Goal: Communication & Community: Answer question/provide support

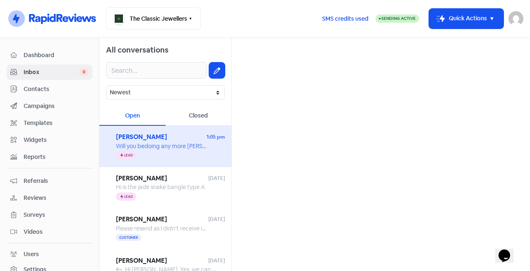
click at [170, 151] on div "Icon For Thunder Lead" at bounding box center [170, 156] width 109 height 10
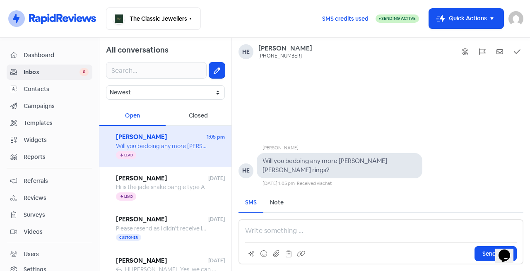
drag, startPoint x: 273, startPoint y: 171, endPoint x: 287, endPoint y: 171, distance: 14.1
click at [282, 171] on pre "Will you bedoing any more [PERSON_NAME] [PERSON_NAME] rings?" at bounding box center [326, 165] width 126 height 17
click at [289, 171] on pre "Will you bedoing any more [PERSON_NAME] [PERSON_NAME] rings?" at bounding box center [326, 165] width 126 height 17
drag, startPoint x: 299, startPoint y: 171, endPoint x: 309, endPoint y: 171, distance: 10.8
click at [300, 171] on pre "Will you bedoing any more [PERSON_NAME] [PERSON_NAME] rings?" at bounding box center [326, 165] width 126 height 17
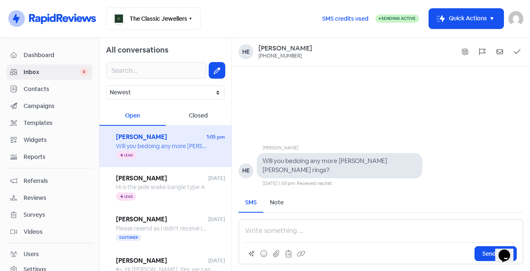
drag, startPoint x: 311, startPoint y: 171, endPoint x: 322, endPoint y: 172, distance: 11.2
click at [313, 171] on pre "Will you bedoing any more [PERSON_NAME] [PERSON_NAME] rings?" at bounding box center [326, 165] width 126 height 17
drag, startPoint x: 322, startPoint y: 172, endPoint x: 331, endPoint y: 173, distance: 9.1
click at [324, 172] on pre "Will you bedoing any more [PERSON_NAME] [PERSON_NAME] rings?" at bounding box center [326, 165] width 126 height 17
click at [346, 174] on pre "Will you bedoing any more [PERSON_NAME] [PERSON_NAME] rings?" at bounding box center [326, 165] width 126 height 17
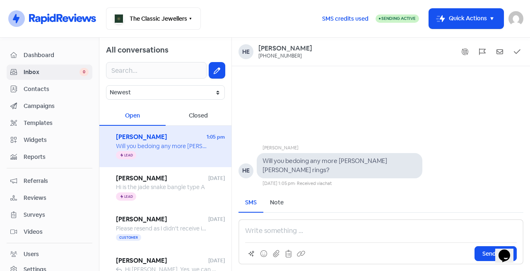
click at [365, 173] on pre "Will you bedoing any more [PERSON_NAME] [PERSON_NAME] rings?" at bounding box center [326, 165] width 126 height 17
click at [375, 172] on pre "Will you bedoing any more [PERSON_NAME] [PERSON_NAME] rings?" at bounding box center [326, 165] width 126 height 17
click at [299, 172] on pre "Will you bedoing any more [PERSON_NAME] [PERSON_NAME] rings?" at bounding box center [326, 165] width 126 height 17
click at [284, 173] on pre "Will you bedoing any more [PERSON_NAME] [PERSON_NAME] rings?" at bounding box center [326, 165] width 126 height 17
drag, startPoint x: 310, startPoint y: 171, endPoint x: 328, endPoint y: 172, distance: 17.8
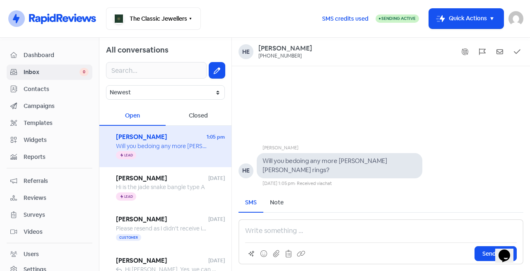
click at [311, 171] on pre "Will you bedoing any more [PERSON_NAME] [PERSON_NAME] rings?" at bounding box center [326, 165] width 126 height 17
click at [331, 172] on pre "Will you bedoing any more [PERSON_NAME] [PERSON_NAME] rings?" at bounding box center [326, 165] width 126 height 17
click at [339, 172] on pre "Will you bedoing any more [PERSON_NAME] [PERSON_NAME] rings?" at bounding box center [326, 165] width 126 height 17
drag, startPoint x: 339, startPoint y: 170, endPoint x: 388, endPoint y: 172, distance: 49.7
click at [388, 172] on pre "Will you bedoing any more [PERSON_NAME] [PERSON_NAME] rings?" at bounding box center [326, 165] width 126 height 17
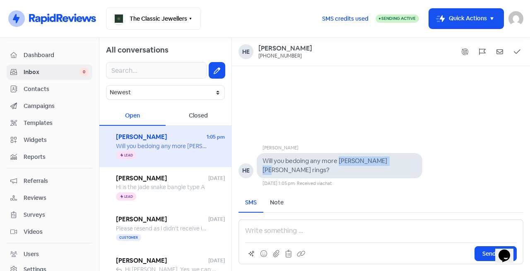
copy pre "[PERSON_NAME] [PERSON_NAME] rings"
click at [377, 173] on pre "Will you bedoing any more [PERSON_NAME] [PERSON_NAME] rings?" at bounding box center [326, 165] width 126 height 17
drag, startPoint x: 266, startPoint y: 173, endPoint x: 392, endPoint y: 174, distance: 126.3
click at [392, 174] on div "Will you bedoing any more [PERSON_NAME] [PERSON_NAME] rings?" at bounding box center [340, 165] width 166 height 25
click at [332, 250] on div at bounding box center [357, 253] width 224 height 15
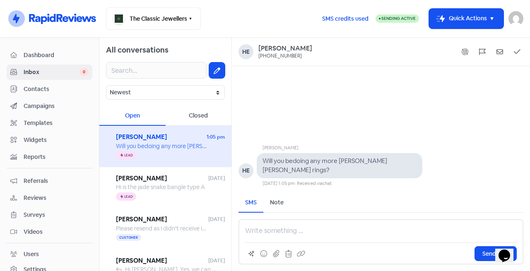
click at [325, 240] on div "Send SMS" at bounding box center [381, 241] width 285 height 45
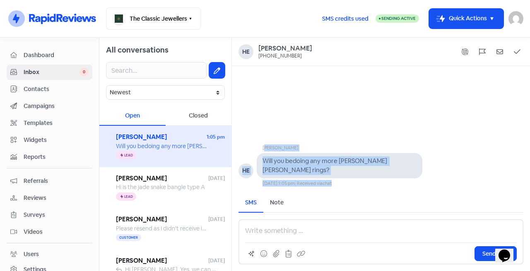
drag, startPoint x: 390, startPoint y: 185, endPoint x: 259, endPoint y: 127, distance: 143.0
click at [258, 125] on div "[PERSON_NAME] HE Will you bedoing any more [PERSON_NAME] [PERSON_NAME] rings? […" at bounding box center [381, 126] width 298 height 121
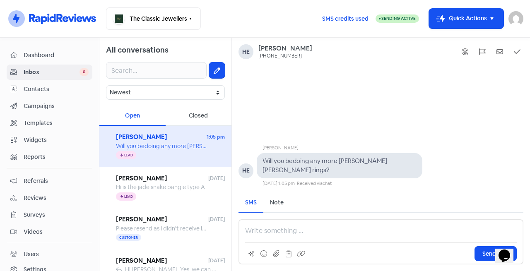
click at [292, 227] on p at bounding box center [381, 231] width 272 height 10
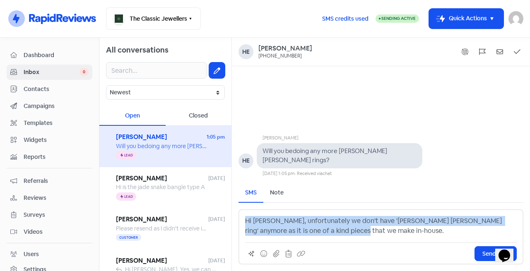
drag, startPoint x: 358, startPoint y: 234, endPoint x: 277, endPoint y: 140, distance: 123.6
click at [225, 92] on div "All conversations Newest Unread Read Flagged Unflagged Open Closed Helena 1:05 …" at bounding box center [314, 155] width 431 height 234
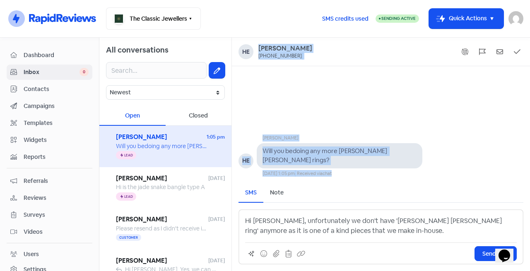
drag, startPoint x: 322, startPoint y: 170, endPoint x: 260, endPoint y: 51, distance: 134.7
click at [260, 51] on div "He Helena [PHONE_NUMBER] [PERSON_NAME] HE Will you bedoing any more [PERSON_NAM…" at bounding box center [381, 155] width 298 height 234
copy div "[PERSON_NAME] [PHONE_NUMBER] [PERSON_NAME] HE Will you bedoing any more [PERSON…"
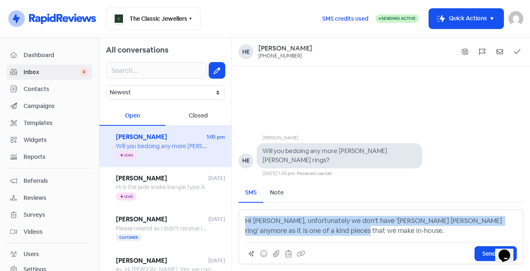
drag, startPoint x: 354, startPoint y: 235, endPoint x: 245, endPoint y: 207, distance: 112.8
click at [245, 207] on div "SMS Note Send Message Hi [PERSON_NAME], unfortunately we don't have '[PERSON_NA…" at bounding box center [381, 223] width 285 height 81
copy p "Hi [PERSON_NAME], unfortunately we don't have '[PERSON_NAME] [PERSON_NAME] ring…"
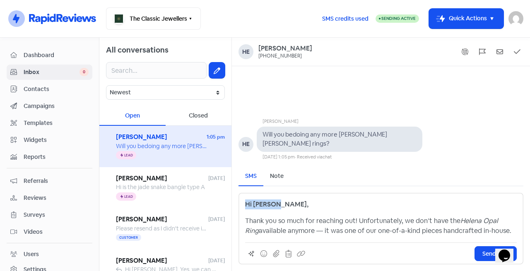
drag, startPoint x: 284, startPoint y: 206, endPoint x: 228, endPoint y: 207, distance: 55.9
click at [228, 207] on div "All conversations Newest Unread Read Flagged Unflagged Open Closed Helena 1:05 …" at bounding box center [314, 155] width 431 height 234
click at [289, 215] on div "Hi [PERSON_NAME], Thank you so much for reaching out! Unfortunately, we don’t h…" at bounding box center [381, 218] width 272 height 36
click at [313, 223] on p "Thank you so much for reaching out! Unfortunately, we don’t have the Helena Opa…" at bounding box center [381, 226] width 272 height 20
click at [309, 231] on p "Thank you so much for reaching out! Unfortunately, we don’t have the Helena Opa…" at bounding box center [381, 226] width 272 height 20
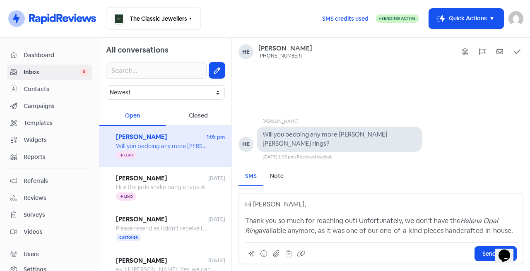
click at [505, 231] on p "Thank you so much for reaching out! Unfortunately, we don’t have the Helena Opa…" at bounding box center [381, 226] width 272 height 20
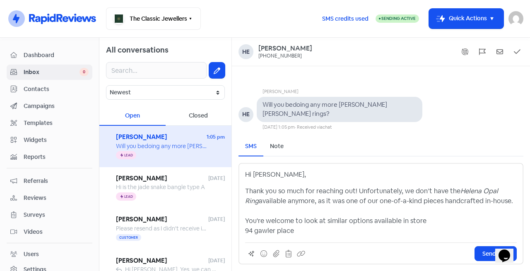
click at [462, 221] on p "Thank you so much for reaching out! Unfortunately, we don’t have the Helena Opa…" at bounding box center [381, 211] width 272 height 50
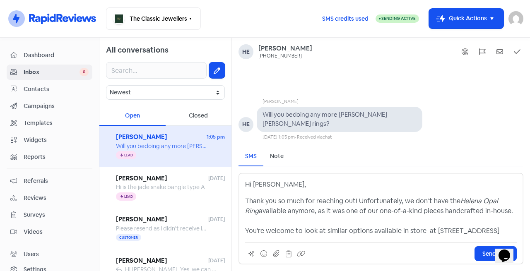
click at [446, 233] on p "Thank you so much for reaching out! Unfortunately, we don’t have the Helena Opa…" at bounding box center [381, 216] width 272 height 40
click at [493, 229] on p "Thank you so much for reaching out! Unfortunately, we don’t have the Helena Opa…" at bounding box center [381, 216] width 272 height 40
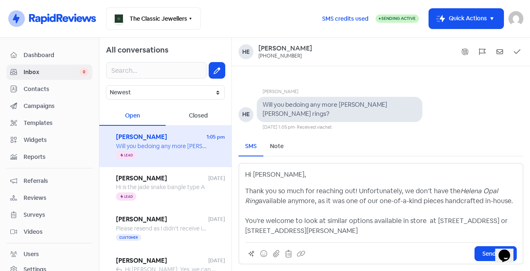
click at [263, 177] on p "Hi [PERSON_NAME]," at bounding box center [381, 175] width 272 height 10
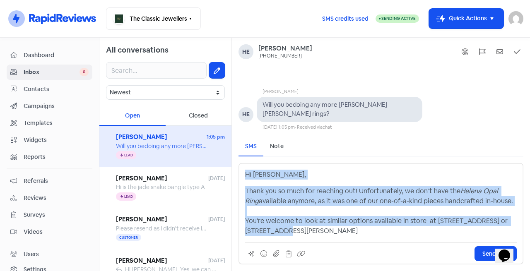
drag, startPoint x: 246, startPoint y: 174, endPoint x: 296, endPoint y: 235, distance: 78.6
click at [296, 235] on div "Hi [PERSON_NAME], Thank you so much for reaching out! Unfortunately, we don’t h…" at bounding box center [381, 203] width 272 height 66
click at [309, 234] on p "Thank you so much for reaching out! Unfortunately, we don’t have the Helena Opa…" at bounding box center [381, 211] width 272 height 50
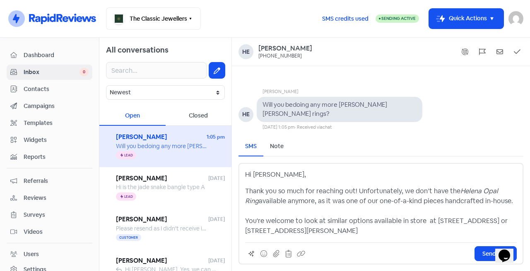
click at [294, 235] on p "Thank you so much for reaching out! Unfortunately, we don’t have the Helena Opa…" at bounding box center [381, 211] width 272 height 50
click at [286, 235] on p "Thank you so much for reaching out! Unfortunately, we don’t have the Helena Opa…" at bounding box center [381, 211] width 272 height 50
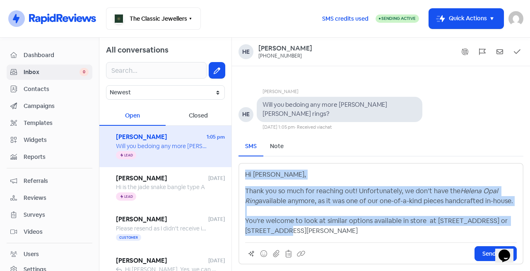
drag, startPoint x: 288, startPoint y: 236, endPoint x: 285, endPoint y: 216, distance: 19.7
click at [231, 171] on div "All conversations Newest Unread Read Flagged Unflagged Open Closed Helena 1:05 …" at bounding box center [314, 155] width 431 height 234
click at [291, 234] on p "Thank you so much for reaching out! Unfortunately, we don’t have the Helena Opa…" at bounding box center [381, 211] width 272 height 50
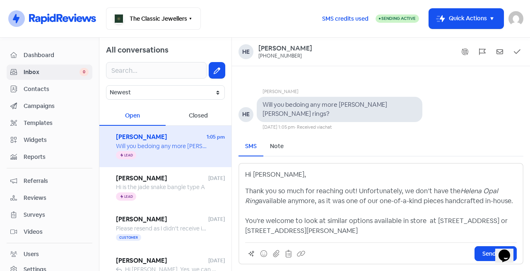
click at [400, 223] on p "Thank you so much for reaching out! Unfortunately, we don’t have the Helena Opa…" at bounding box center [381, 211] width 272 height 50
click at [373, 226] on p "Thank you so much for reaching out! Unfortunately, we don’t have the Helena Opa…" at bounding box center [381, 211] width 272 height 50
click at [334, 226] on p "Thank you so much for reaching out! Unfortunately, we don’t have the Helena Opa…" at bounding box center [381, 211] width 272 height 50
drag, startPoint x: 323, startPoint y: 222, endPoint x: 344, endPoint y: 222, distance: 20.7
click at [344, 222] on p "Thank you so much for reaching out! Unfortunately, we don’t have the Helena Opa…" at bounding box center [381, 211] width 272 height 50
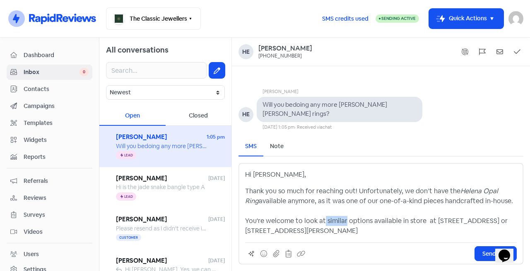
click at [344, 222] on p "Thank you so much for reaching out! Unfortunately, we don’t have the Helena Opa…" at bounding box center [381, 211] width 272 height 50
drag, startPoint x: 345, startPoint y: 221, endPoint x: 325, endPoint y: 223, distance: 19.5
click at [325, 223] on p "Thank you so much for reaching out! Unfortunately, we don’t have the Helena Opa…" at bounding box center [381, 211] width 272 height 50
click at [381, 224] on p "Thank you so much for reaching out! Unfortunately, we don’t have the Helena Opa…" at bounding box center [381, 211] width 272 height 50
click at [370, 232] on p "Thank you so much for reaching out! Unfortunately, we don’t have the Helena Opa…" at bounding box center [381, 211] width 272 height 50
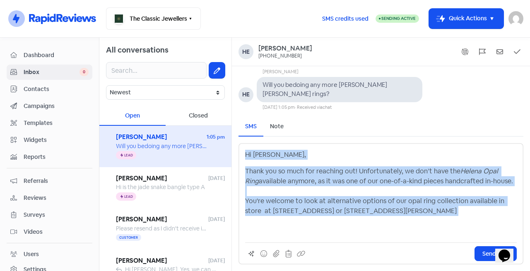
drag, startPoint x: 378, startPoint y: 220, endPoint x: 226, endPoint y: 152, distance: 166.3
click at [226, 152] on div "All conversations Newest Unread Read Flagged Unflagged Open Closed Helena 1:05 …" at bounding box center [314, 155] width 431 height 234
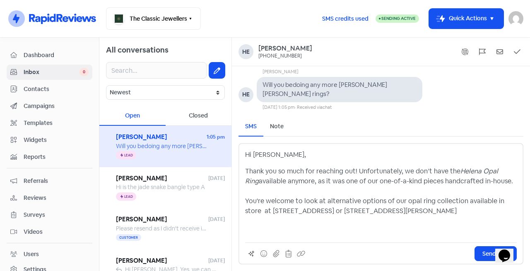
click at [340, 237] on div "Hi [PERSON_NAME], Thank you so much for reaching out! Unfortunately, we don’t h…" at bounding box center [381, 203] width 285 height 121
click at [295, 232] on p "Thank you so much for reaching out! Unfortunately, we don’t have the Helena Opa…" at bounding box center [381, 201] width 272 height 70
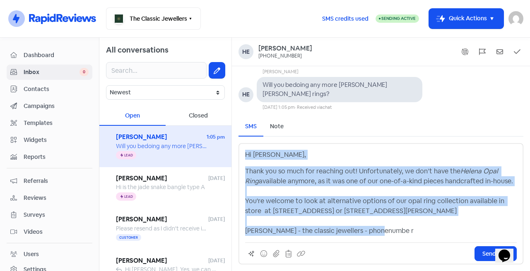
drag, startPoint x: 385, startPoint y: 230, endPoint x: 225, endPoint y: 145, distance: 180.8
click at [225, 145] on div "All conversations Newest Unread Read Flagged Unflagged Open Closed Helena 1:05 …" at bounding box center [314, 155] width 431 height 234
copy div "Hi [PERSON_NAME], Thank you so much for reaching out! Unfortunately, we don’t h…"
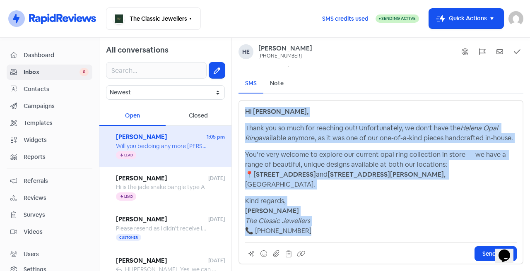
drag, startPoint x: 316, startPoint y: 236, endPoint x: 227, endPoint y: 104, distance: 159.9
click at [227, 104] on div "All conversations Newest Unread Read Flagged Unflagged Open Closed Helena 1:05 …" at bounding box center [314, 155] width 431 height 234
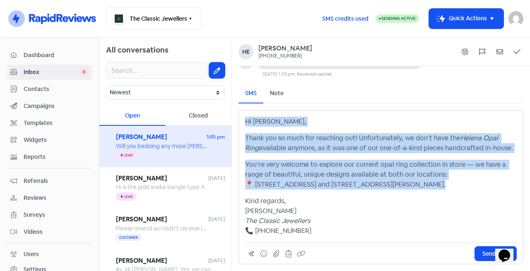
click at [325, 142] on p "Thank you so much for reaching out! Unfortunately, we don’t have the Helena Opa…" at bounding box center [381, 143] width 272 height 20
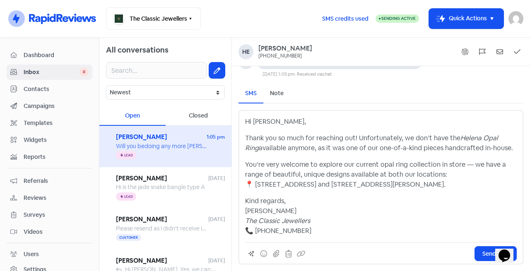
click at [469, 164] on p "You’re very welcome to explore our current opal ring collection in store — we h…" at bounding box center [381, 175] width 272 height 30
click at [428, 178] on p "You’re very welcome to explore our current opal ring collection in store. We ha…" at bounding box center [381, 175] width 272 height 30
click at [317, 186] on p "You’re very welcome to explore our current opal ring collection in store. We ha…" at bounding box center [381, 175] width 272 height 30
drag, startPoint x: 304, startPoint y: 185, endPoint x: 253, endPoint y: 186, distance: 50.1
click at [253, 186] on p "You’re very welcome to explore our current opal ring collection in store. We ha…" at bounding box center [381, 175] width 272 height 30
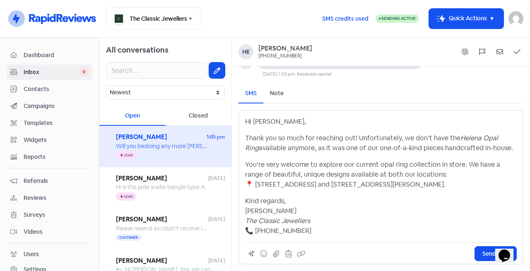
click at [331, 185] on p "You’re very welcome to explore our current opal ring collection in store. We ha…" at bounding box center [381, 175] width 272 height 30
click at [314, 186] on p "You’re very welcome to explore our current opal ring collection in store. We ha…" at bounding box center [381, 175] width 272 height 30
click at [376, 181] on p "You’re very welcome to explore our current opal ring collection in store. We ha…" at bounding box center [381, 175] width 272 height 30
click at [254, 197] on p "Kind regards, [PERSON_NAME] The Classic Jewellers 📞 [PHONE_NUMBER]" at bounding box center [381, 216] width 272 height 40
drag, startPoint x: 245, startPoint y: 212, endPoint x: 295, endPoint y: 205, distance: 50.1
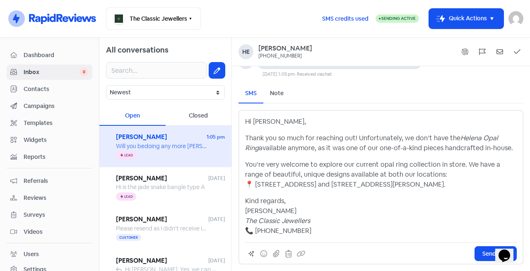
click at [246, 211] on p "Kind regards, [PERSON_NAME] The Classic Jewellers 📞 [PHONE_NUMBER]" at bounding box center [381, 216] width 272 height 40
click at [292, 210] on p "Kind regards, [PERSON_NAME] The Classic Jewellers 📞 [PHONE_NUMBER]" at bounding box center [381, 216] width 272 height 40
click at [262, 257] on button at bounding box center [264, 254] width 12 height 12
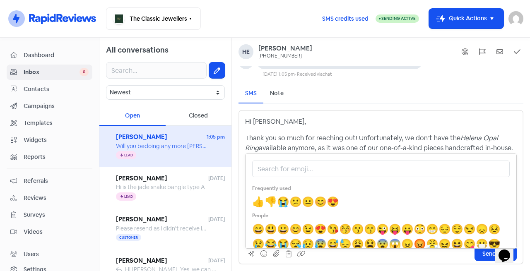
click at [325, 202] on span "😊" at bounding box center [320, 201] width 12 height 13
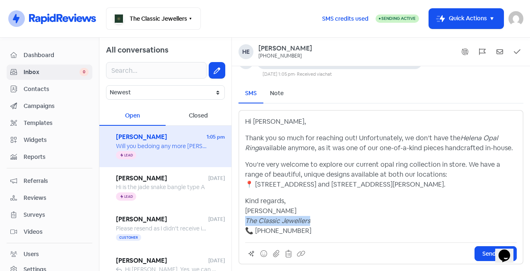
drag, startPoint x: 316, startPoint y: 220, endPoint x: 234, endPoint y: 219, distance: 81.2
click at [234, 219] on div "SMS Note Send Message Hi [PERSON_NAME], Thank you so much for reaching out! Unf…" at bounding box center [381, 174] width 298 height 194
click at [400, 227] on p "Kind regards, [PERSON_NAME] 😊 The Classic Jewellers 📞 [PHONE_NUMBER]" at bounding box center [381, 216] width 272 height 40
drag, startPoint x: 308, startPoint y: 233, endPoint x: 268, endPoint y: 236, distance: 40.3
click at [268, 236] on div "Hi [PERSON_NAME], Thank you so much for reaching out! Unfortunately, we don’t h…" at bounding box center [381, 187] width 285 height 154
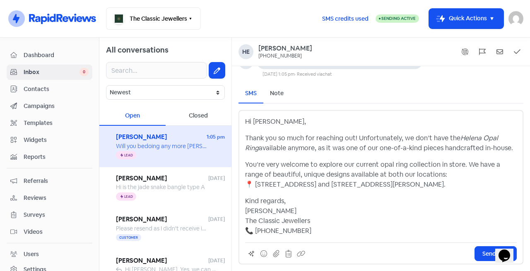
click at [483, 251] on span "Send SMS" at bounding box center [495, 254] width 27 height 9
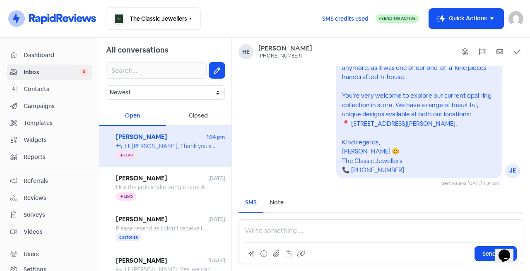
scroll to position [0, 0]
